Goal: Contribute content

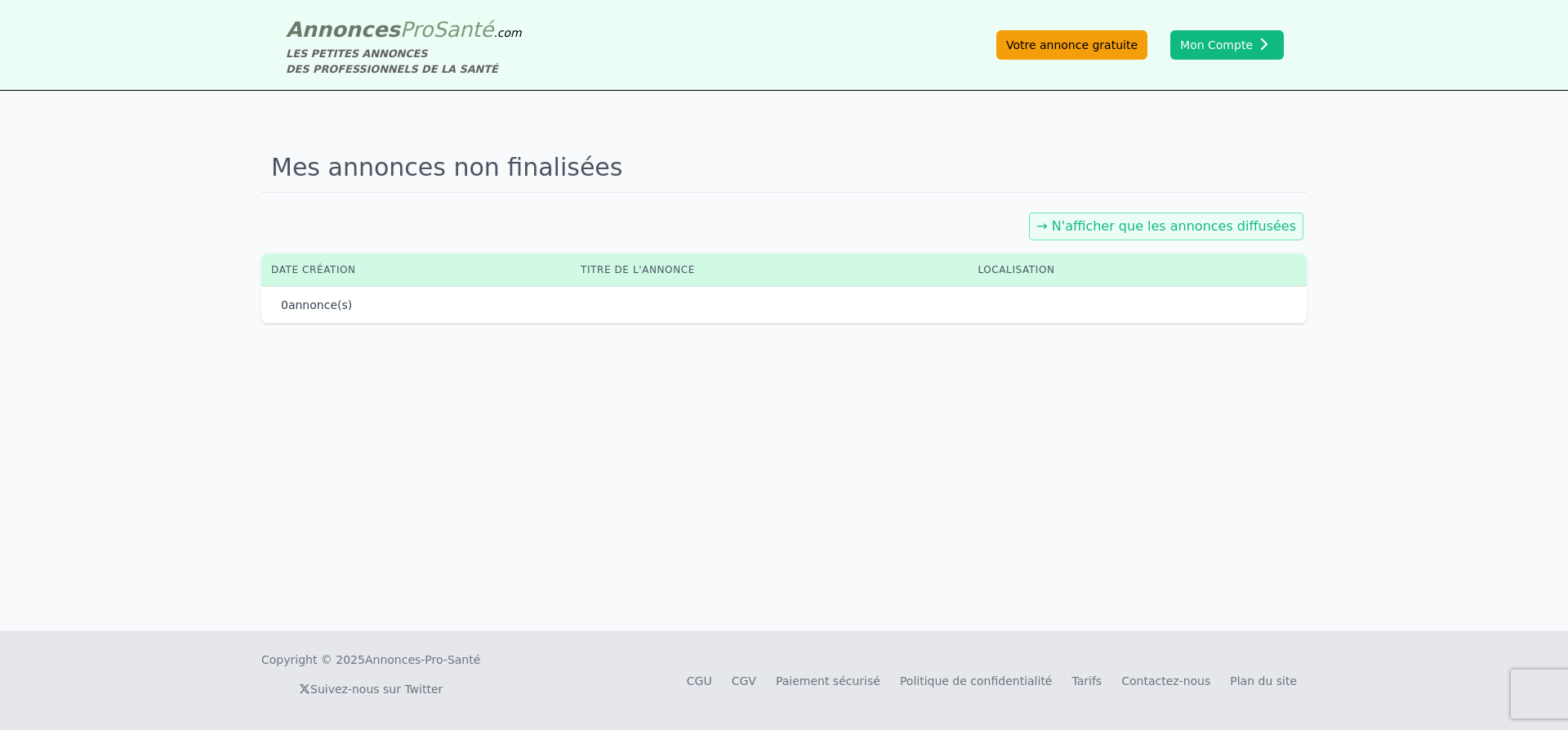
click at [1068, 52] on link "Votre annonce gratuite" at bounding box center [1072, 45] width 151 height 29
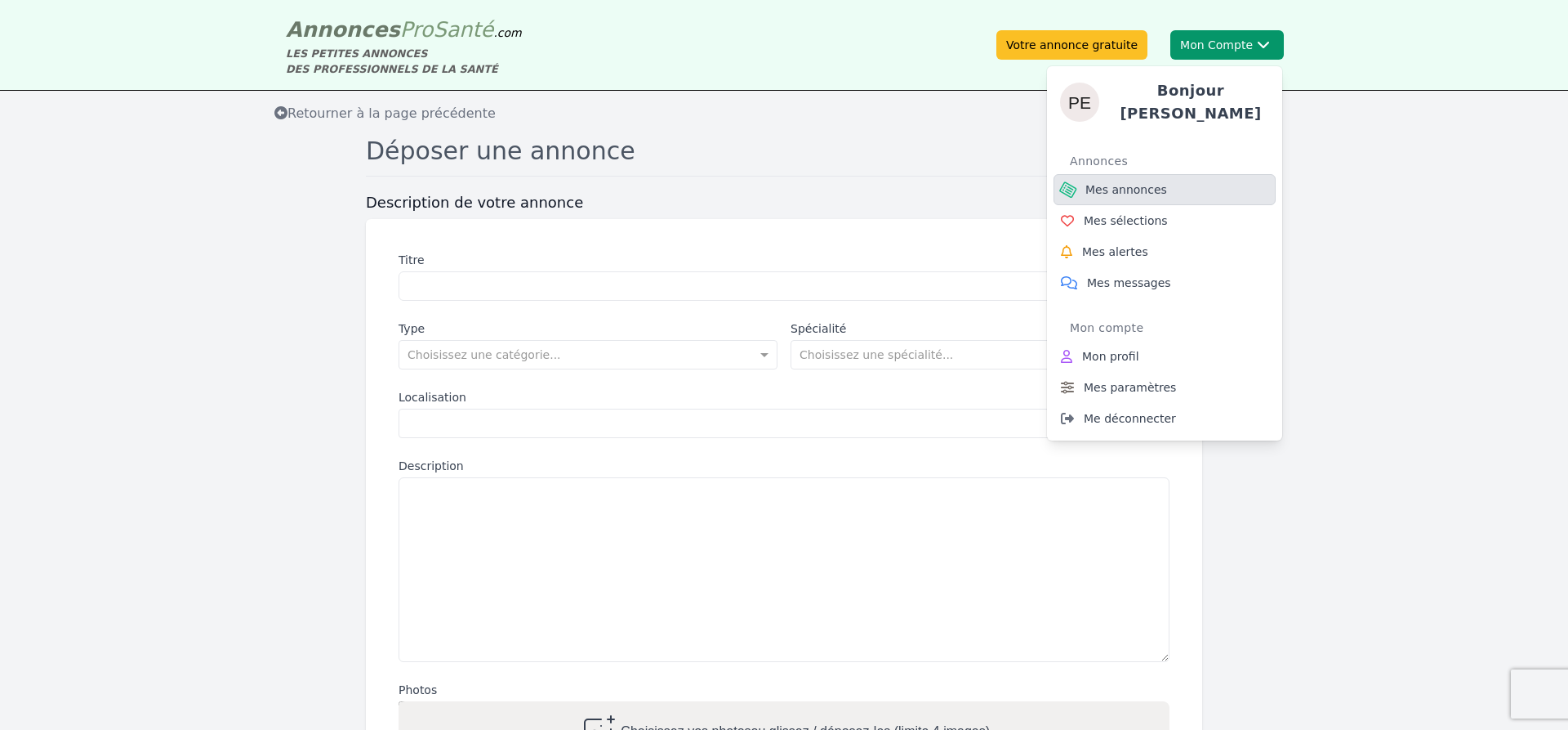
click at [1128, 185] on span "Mes annonces" at bounding box center [1127, 189] width 82 height 16
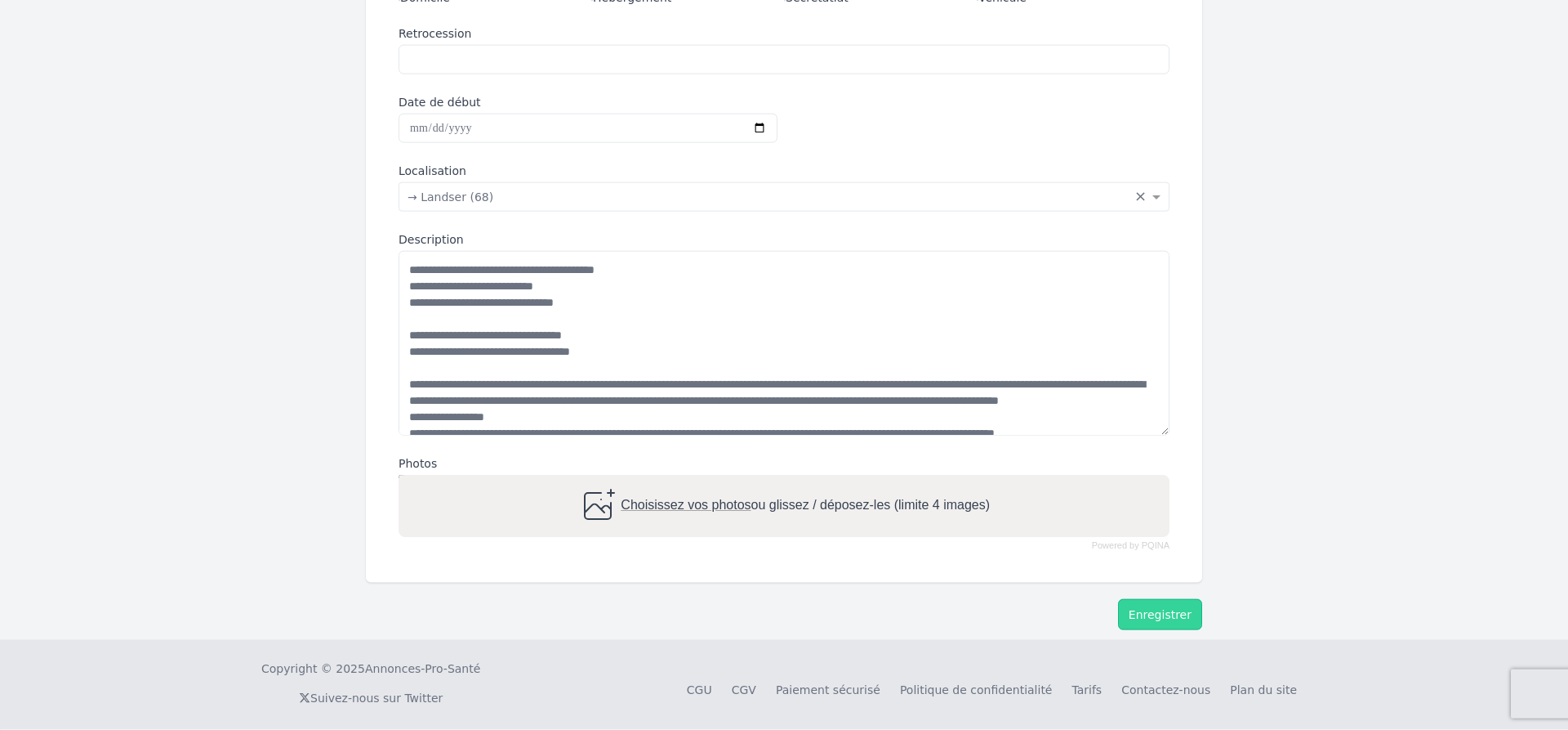
scroll to position [428, 0]
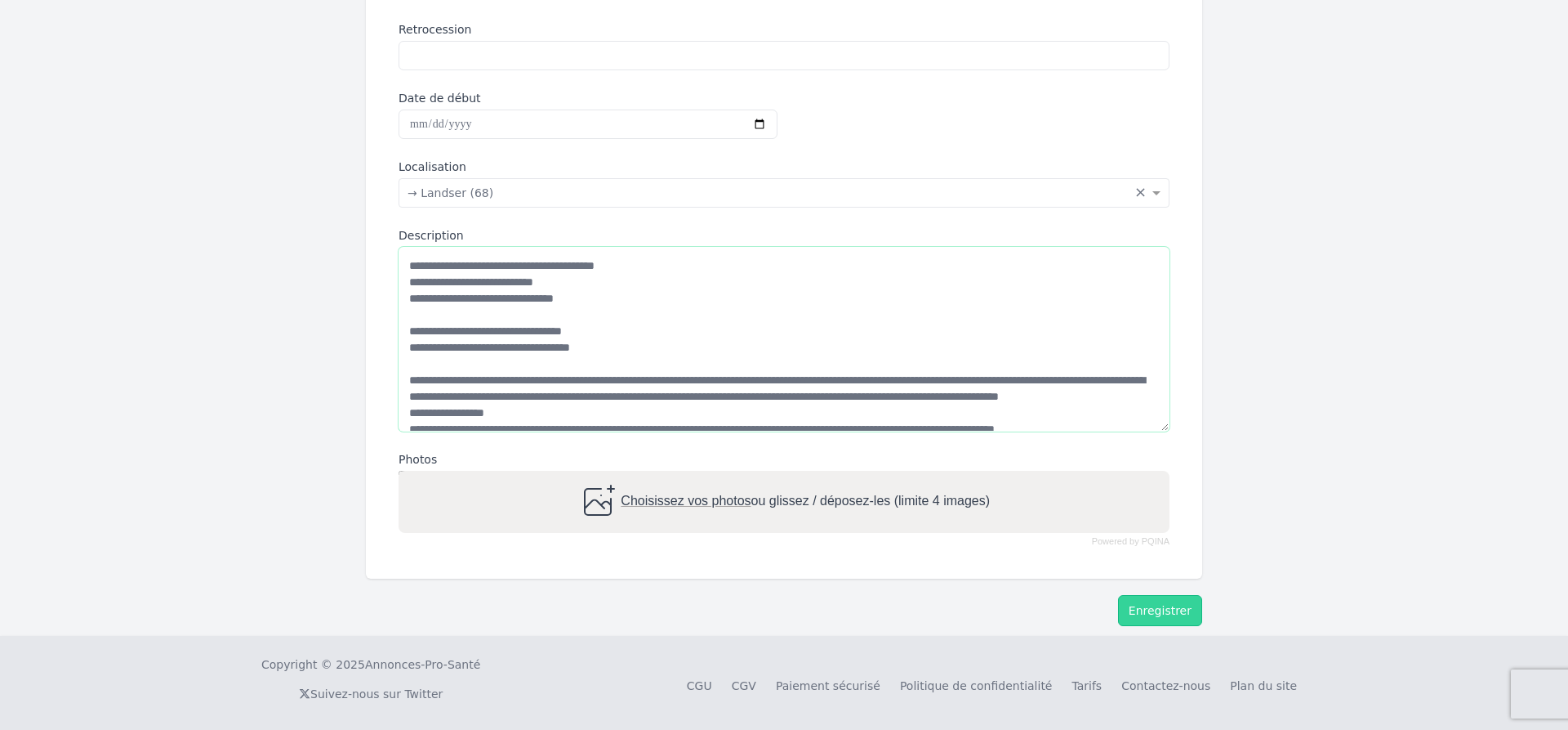
click at [589, 297] on textarea "Description" at bounding box center [784, 338] width 771 height 184
click at [653, 258] on textarea "Description" at bounding box center [784, 338] width 771 height 184
type textarea "**********"
click at [1161, 611] on button "Enregistrer" at bounding box center [1160, 610] width 84 height 31
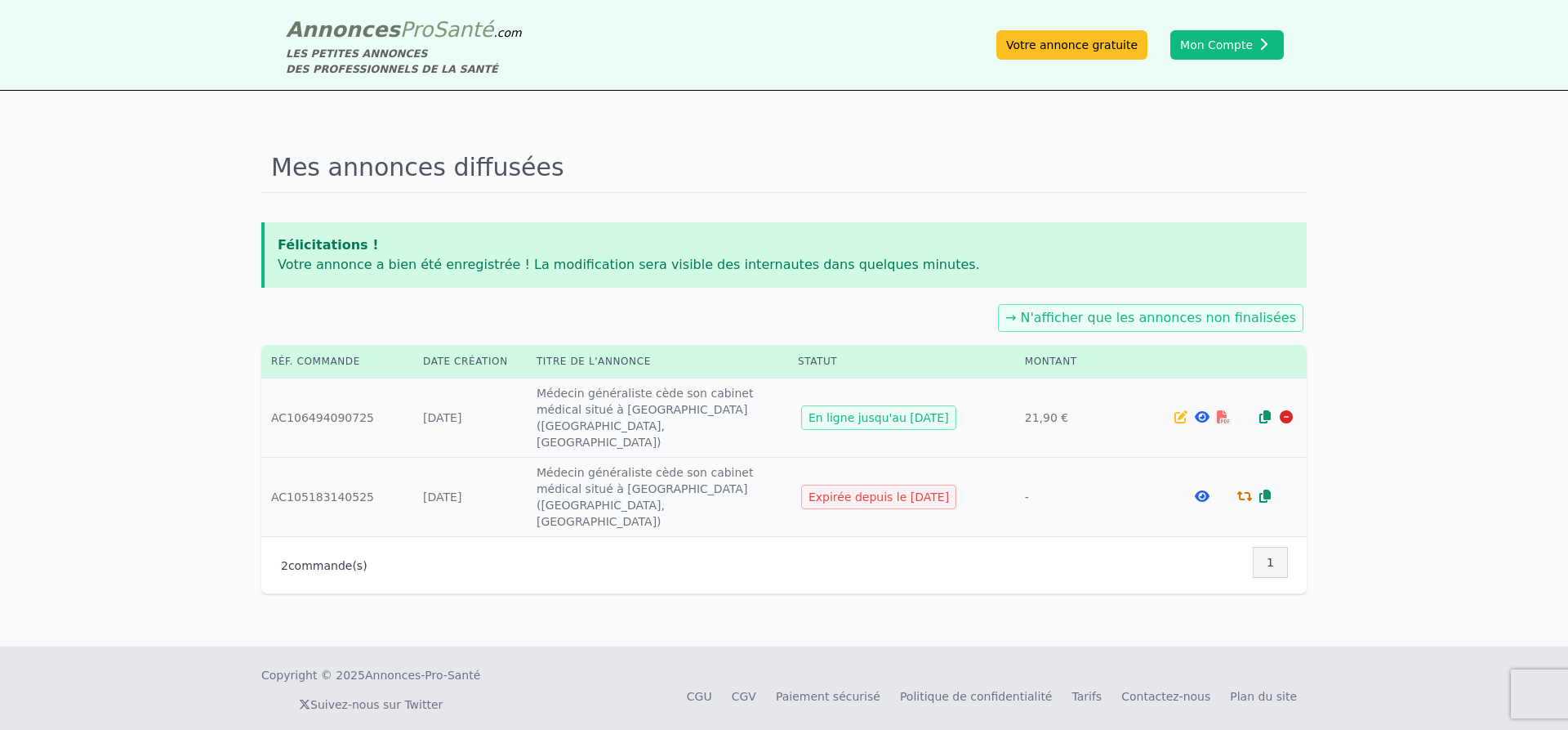
click at [1177, 410] on icon at bounding box center [1181, 417] width 13 height 13
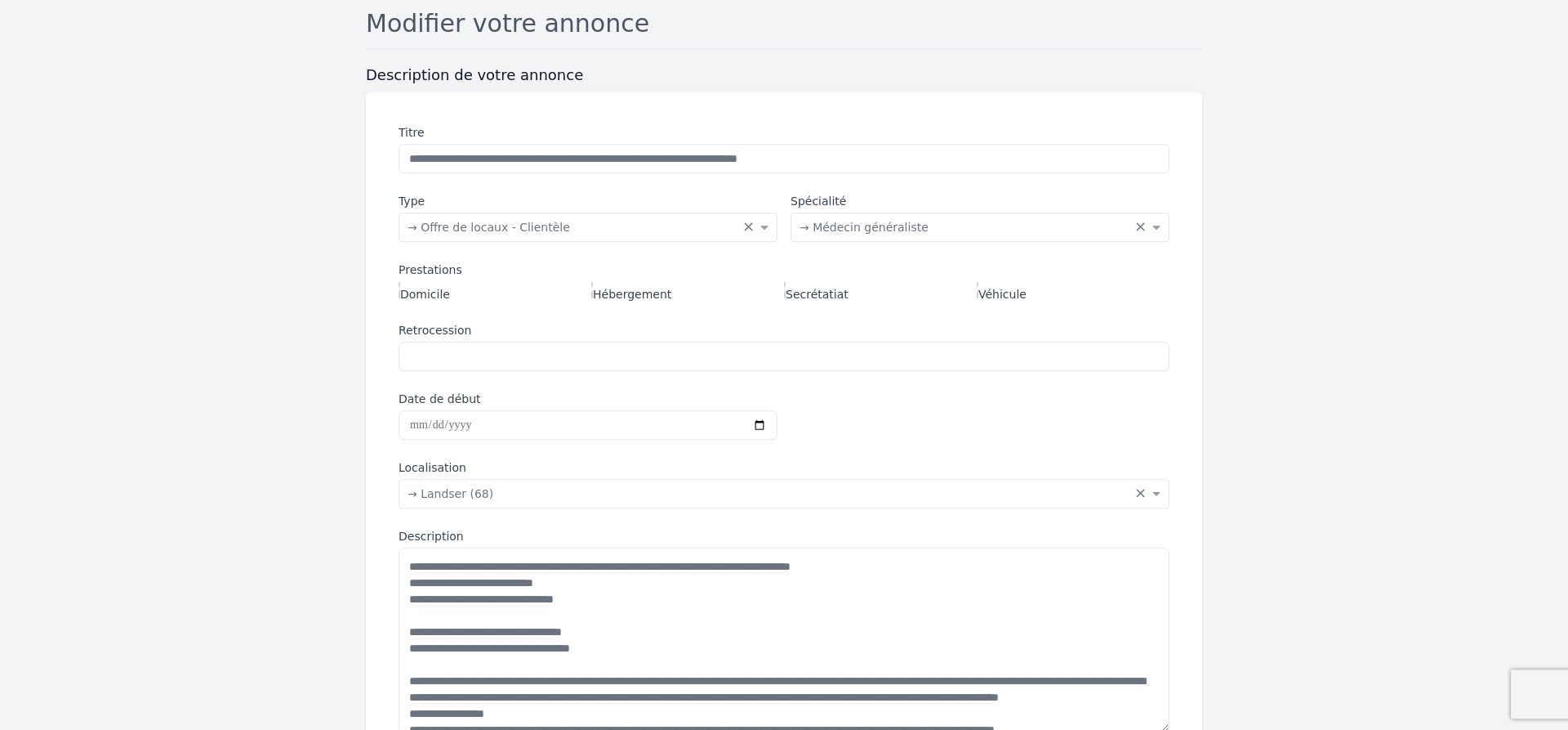
scroll to position [389, 0]
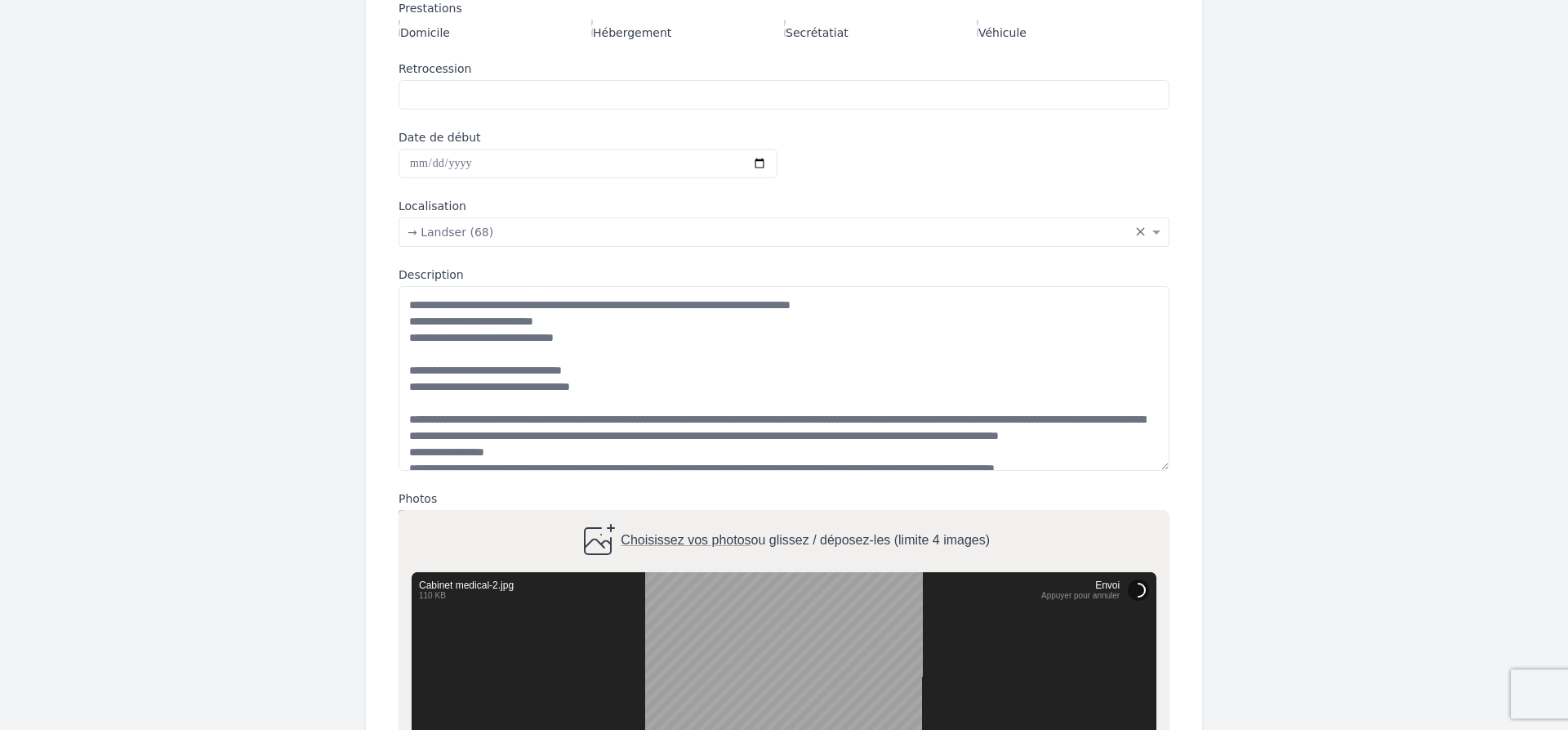
click at [468, 537] on div "Choisissez vos photos ou glissez / déposez-les (limite 4 images)" at bounding box center [784, 541] width 771 height 62
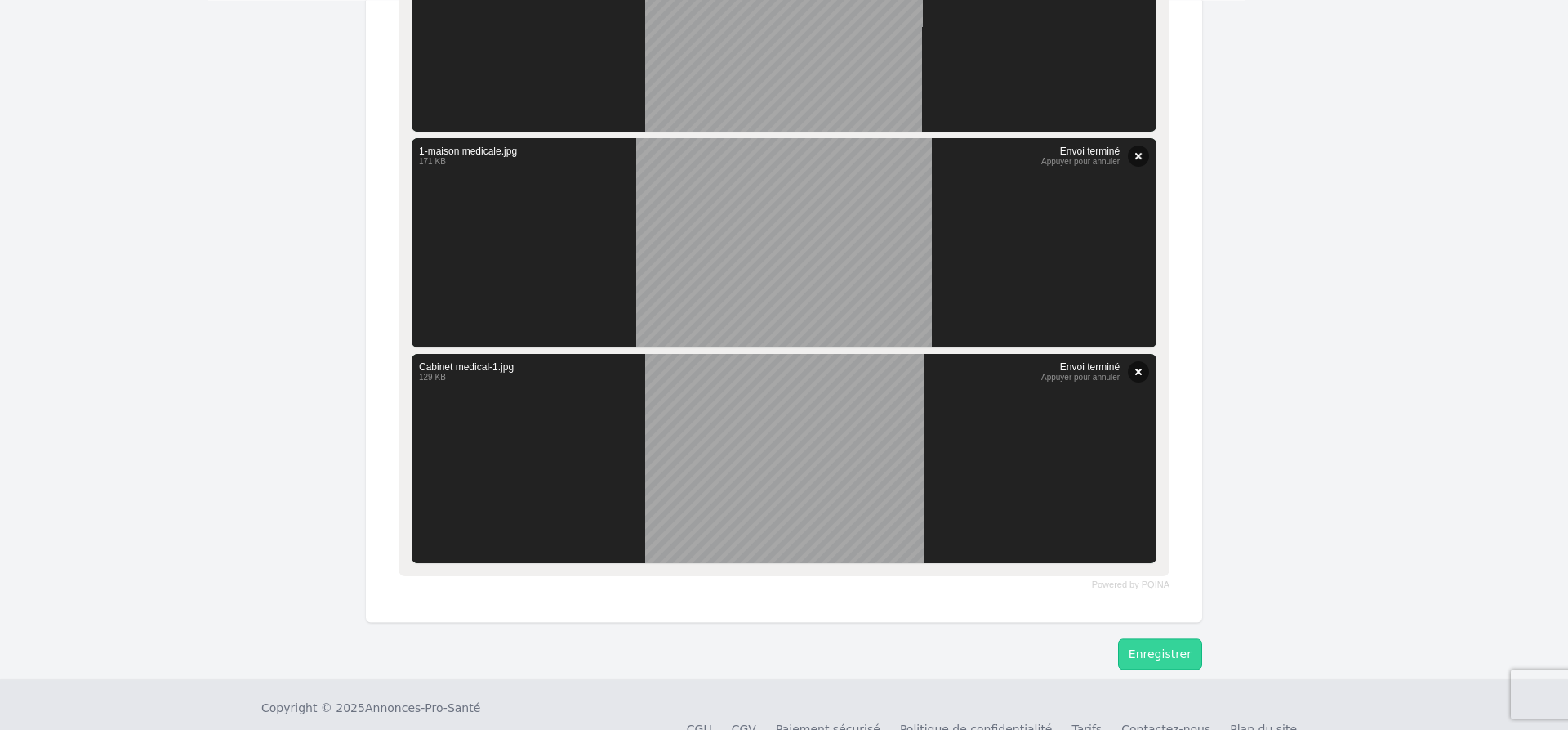
scroll to position [1082, 0]
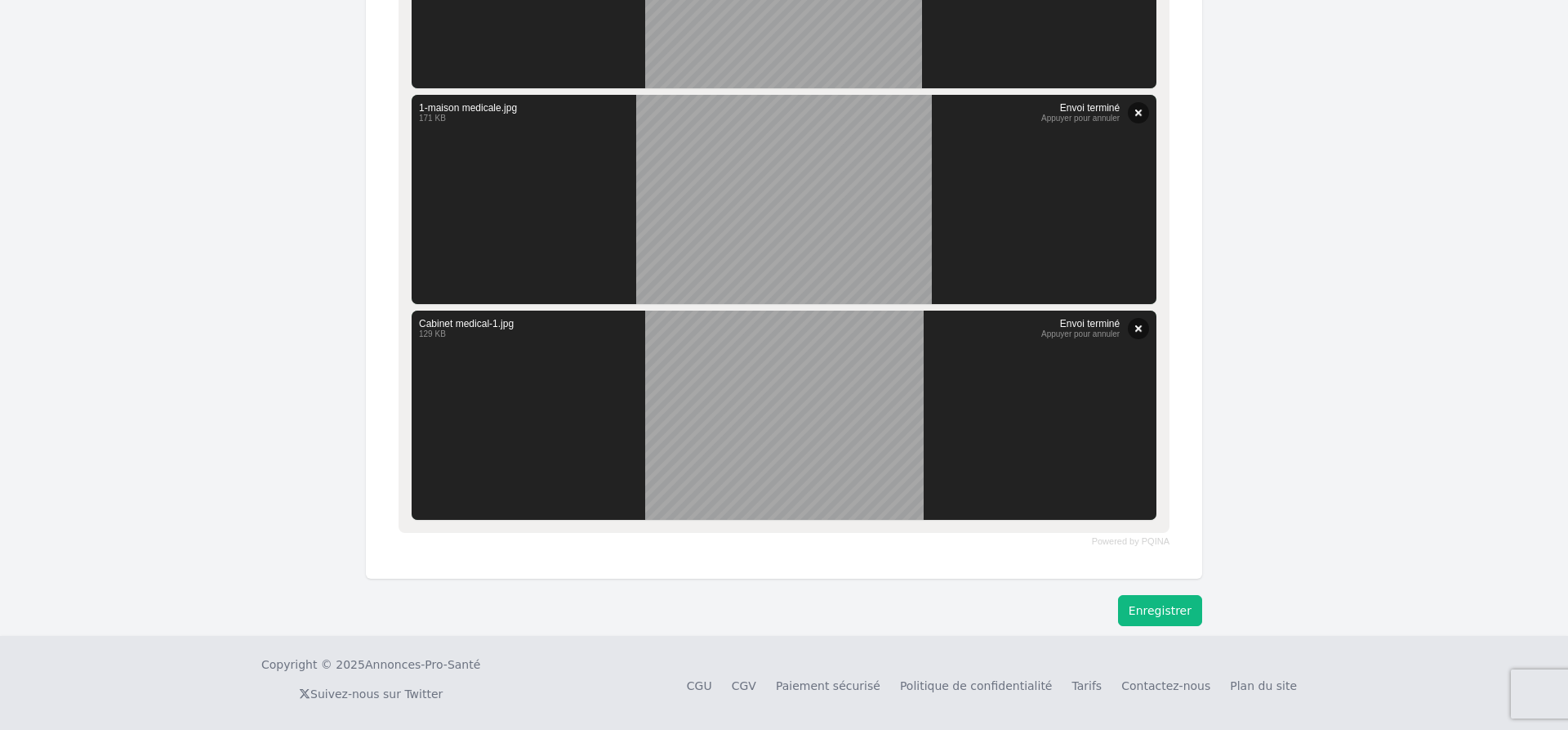
click at [1173, 606] on button "Enregistrer" at bounding box center [1160, 610] width 84 height 31
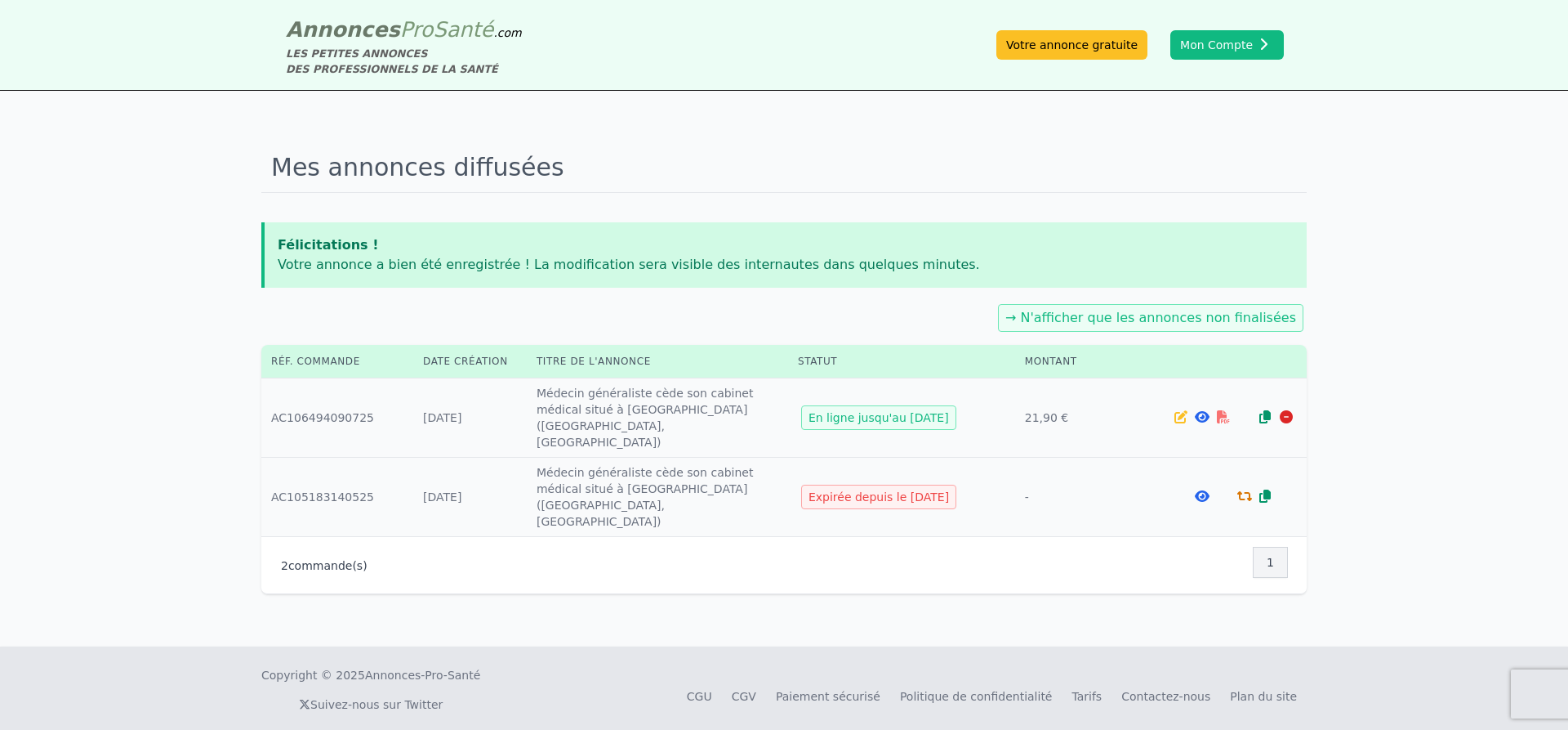
click at [1202, 410] on icon at bounding box center [1202, 417] width 15 height 13
